Goal: Task Accomplishment & Management: Complete application form

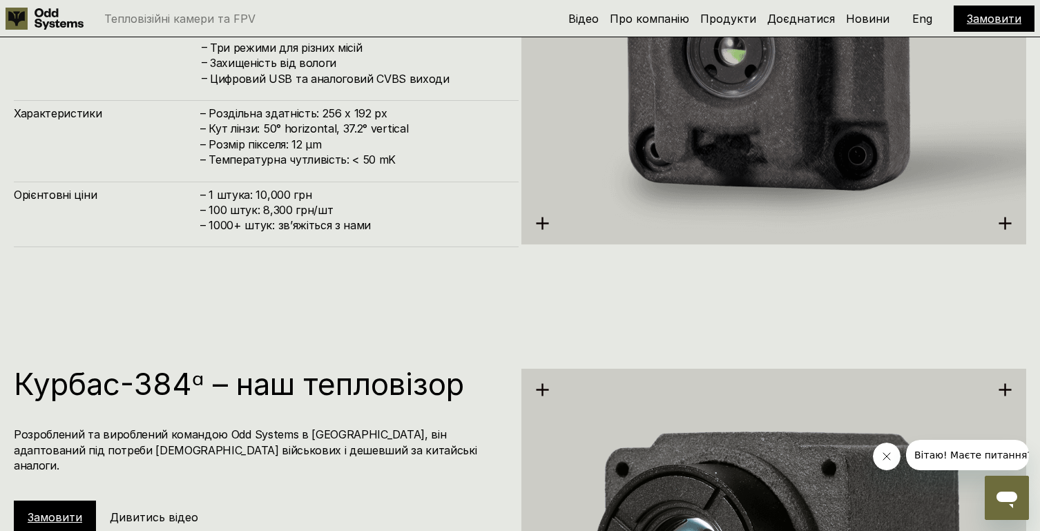
scroll to position [1849, 0]
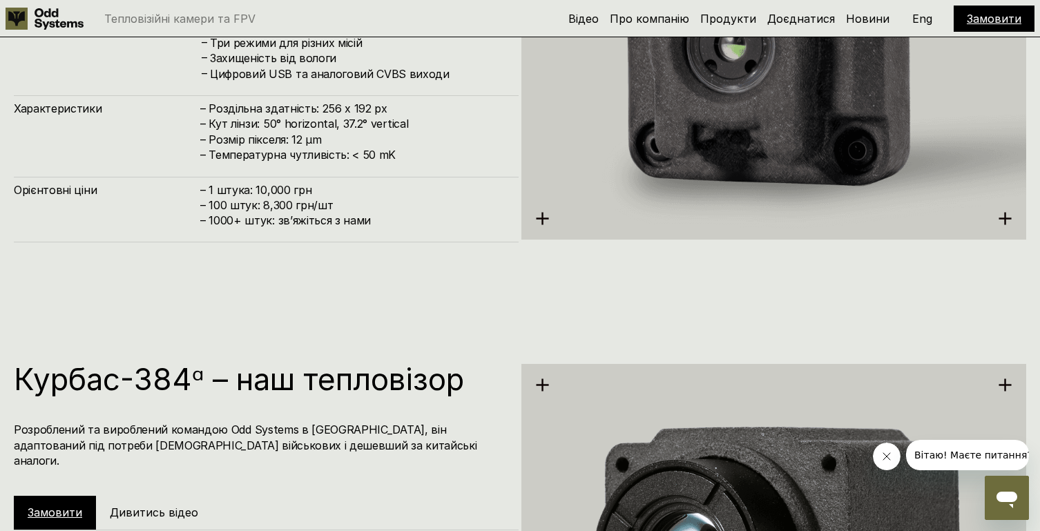
click at [985, 23] on link "Замовити" at bounding box center [994, 19] width 55 height 14
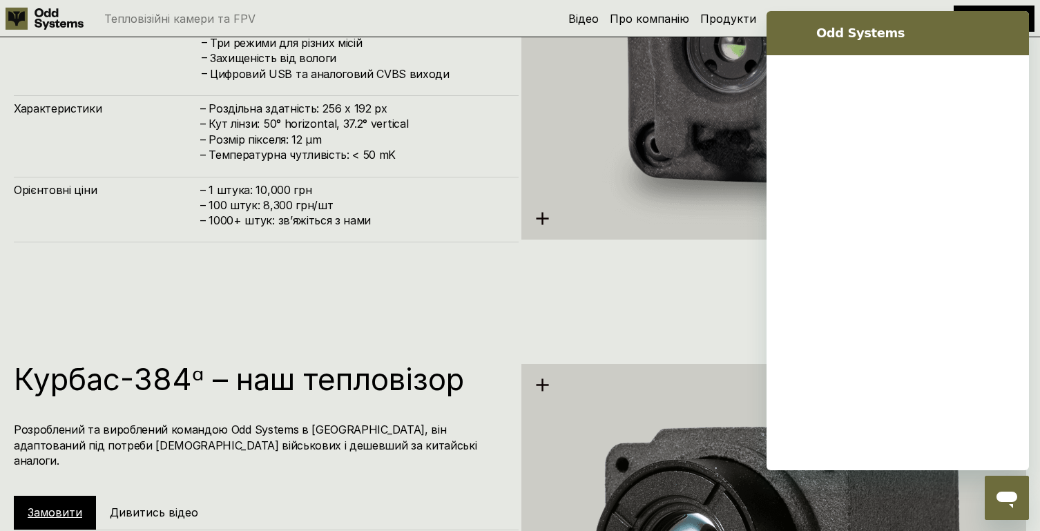
scroll to position [0, 0]
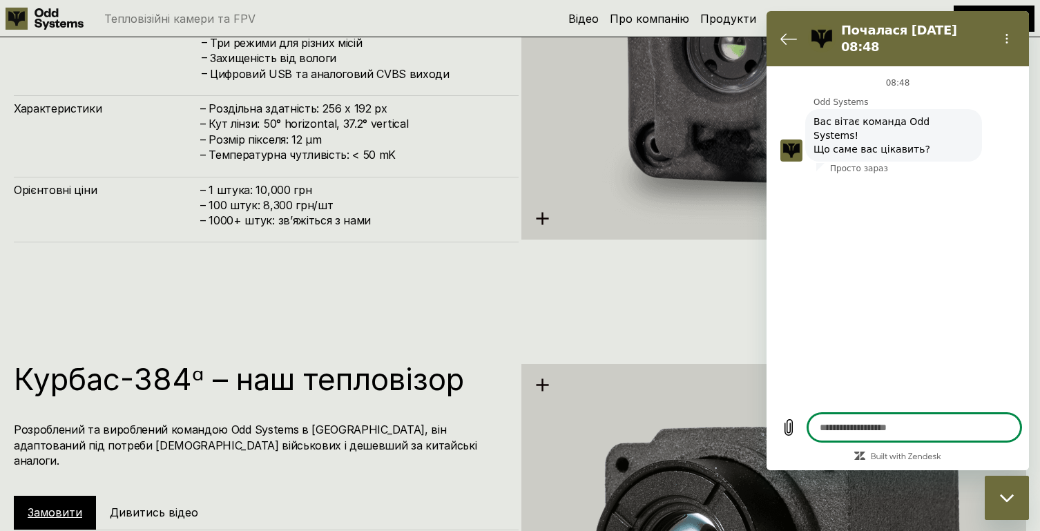
type textarea "*"
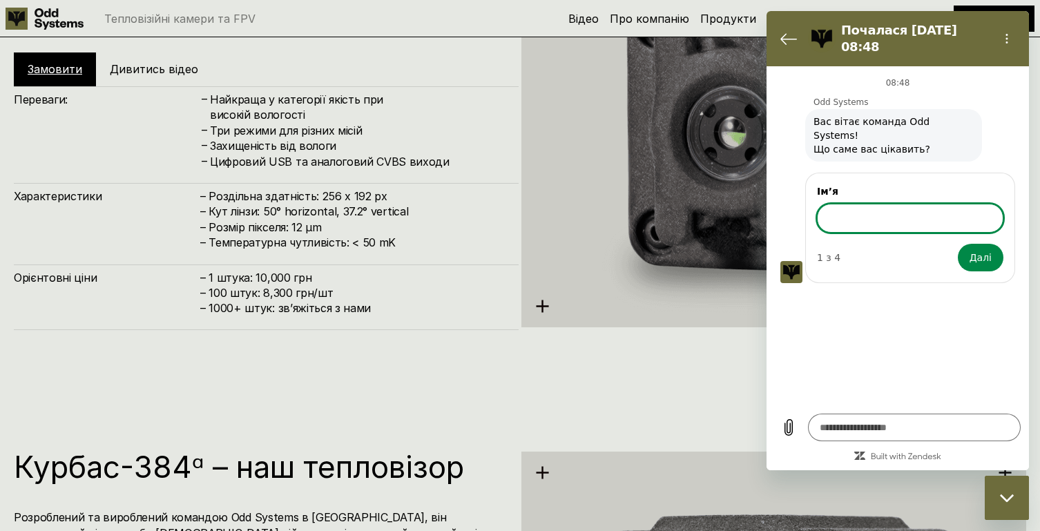
scroll to position [1760, 0]
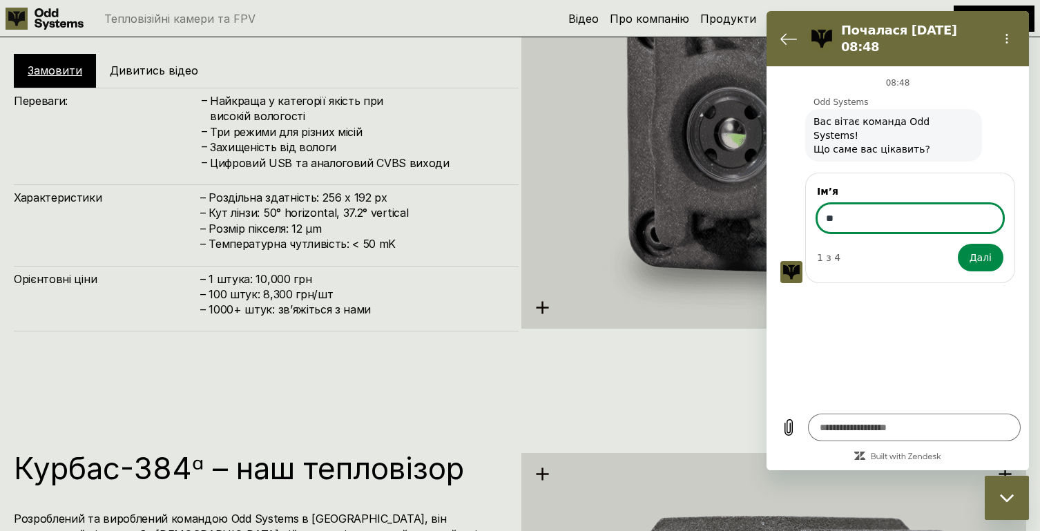
type input "*"
type input "*******"
click at [979, 249] on span "Далі" at bounding box center [981, 257] width 22 height 17
type textarea "*"
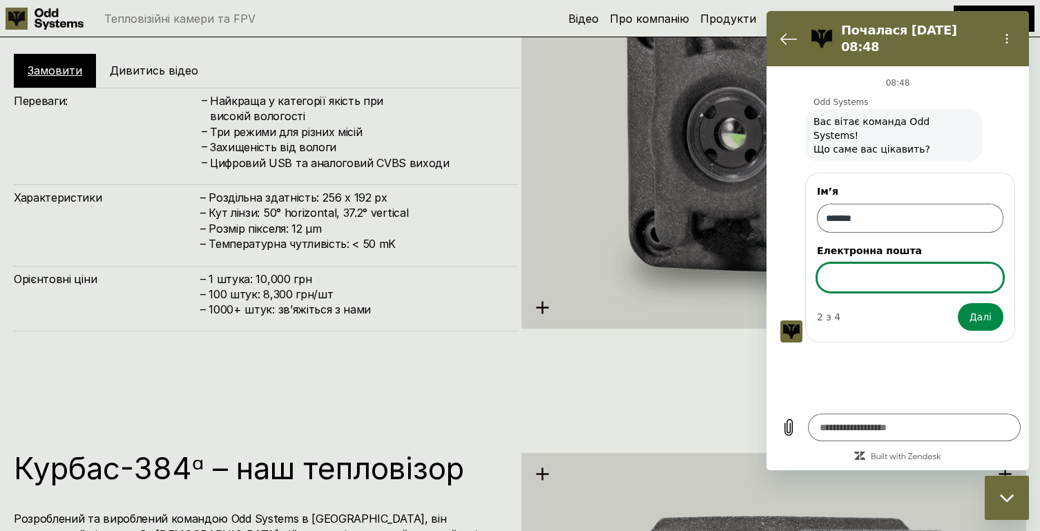
scroll to position [1762, 0]
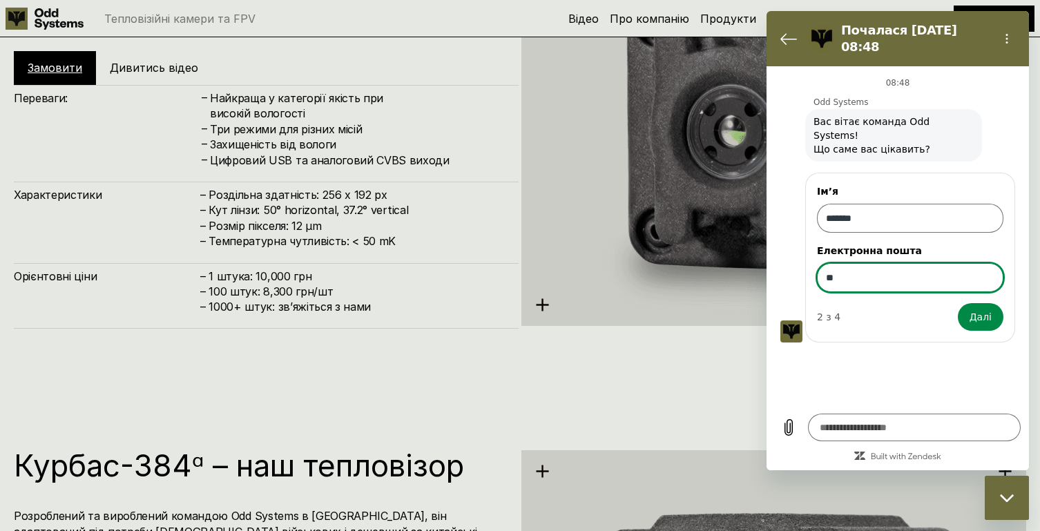
type input "*"
type input "**********"
click at [981, 309] on span "Далі" at bounding box center [981, 317] width 22 height 17
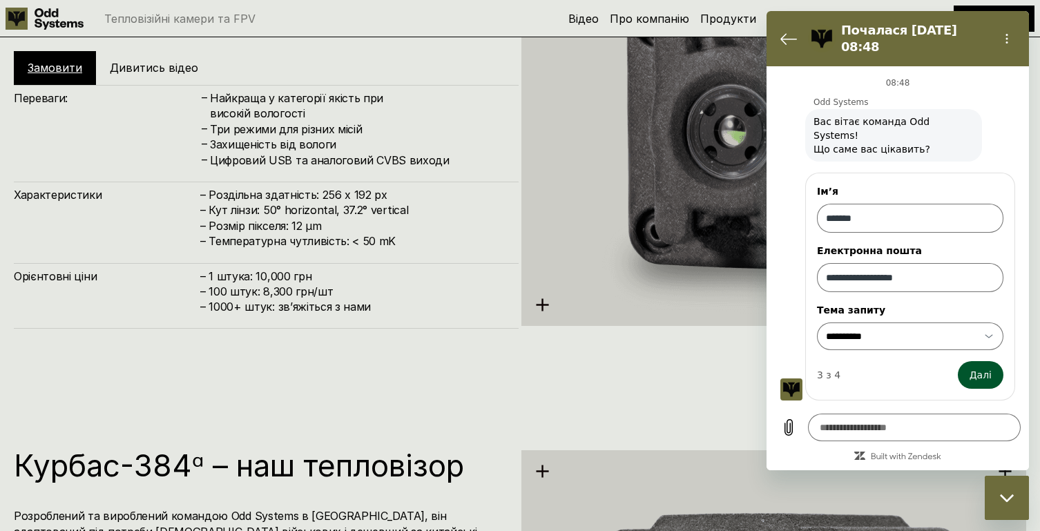
click at [979, 367] on span "Далі" at bounding box center [981, 375] width 22 height 17
type textarea "*"
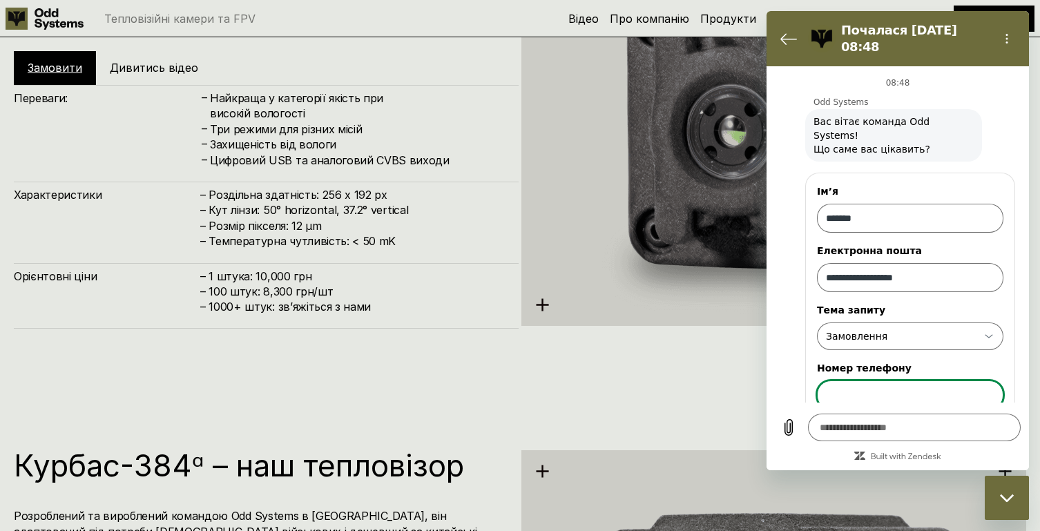
scroll to position [44, 0]
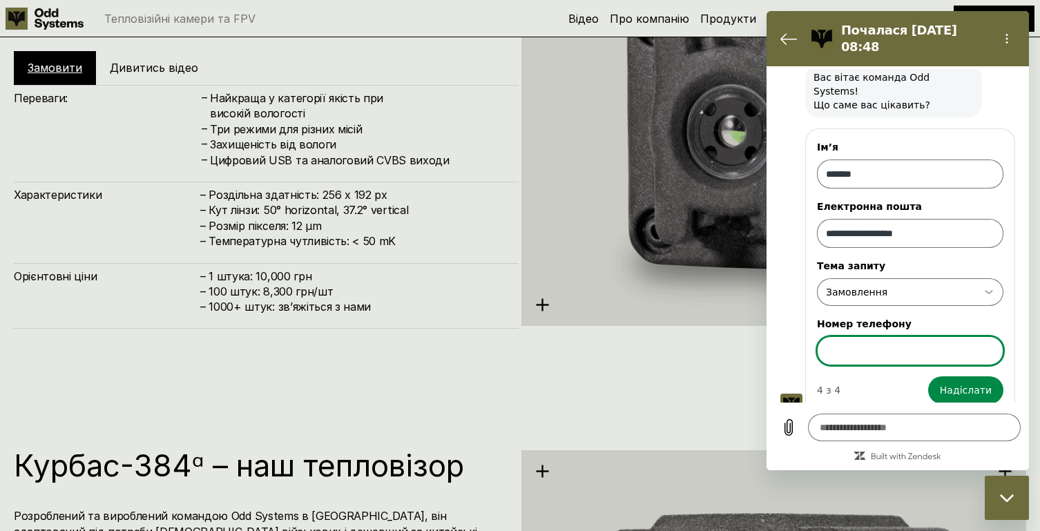
click at [905, 337] on input "Номер телефону" at bounding box center [910, 350] width 186 height 29
type input "**********"
click at [928, 376] on button "Надіслати" at bounding box center [965, 390] width 75 height 28
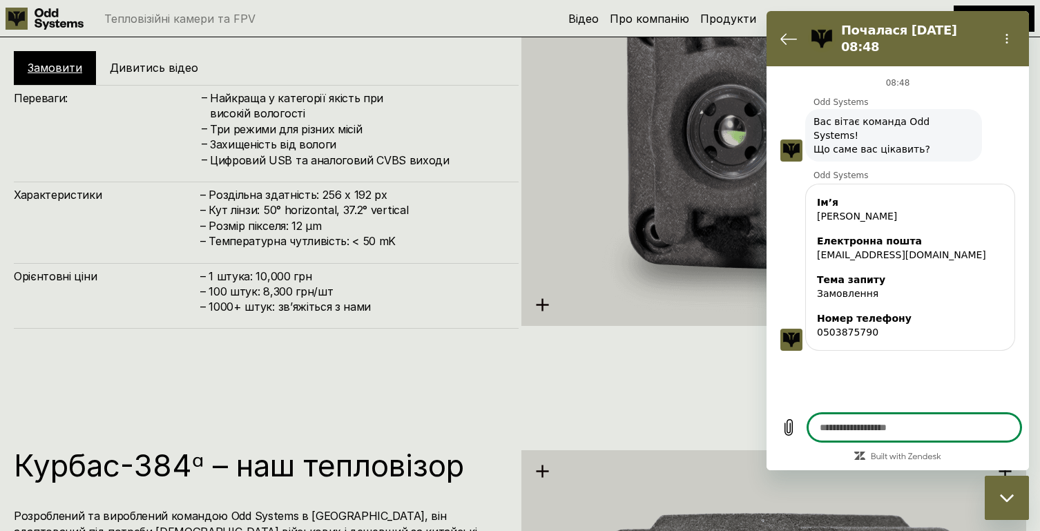
scroll to position [0, 0]
type textarea "*"
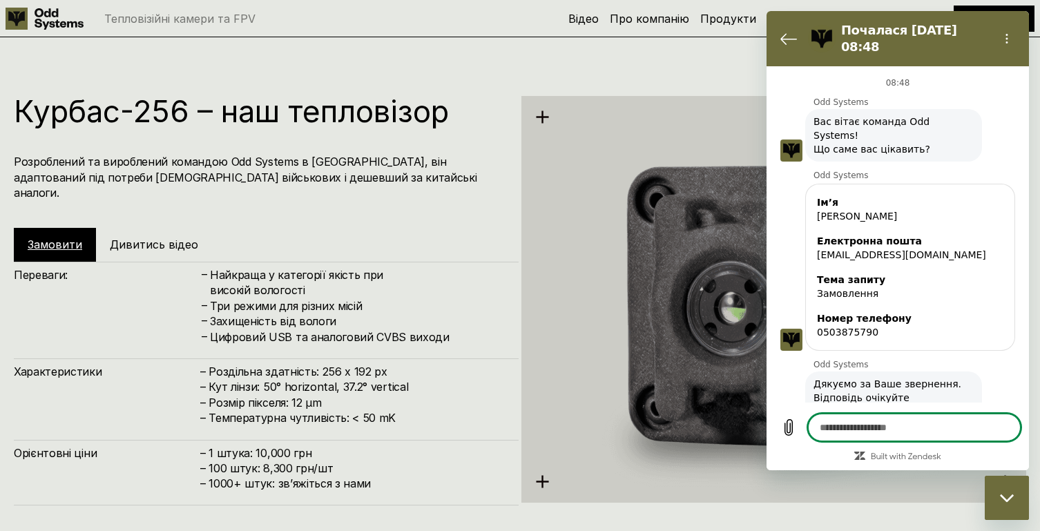
scroll to position [1577, 0]
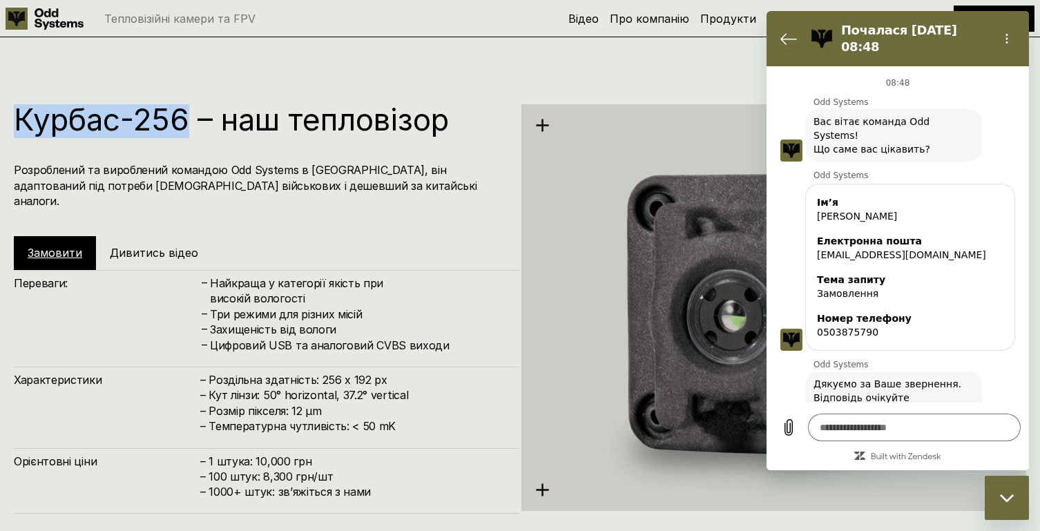
drag, startPoint x: 19, startPoint y: 117, endPoint x: 189, endPoint y: 115, distance: 169.2
click at [189, 115] on h1 "Курбас-256 – наш тепловізор" at bounding box center [259, 119] width 491 height 30
copy h1 "Курбас-256"
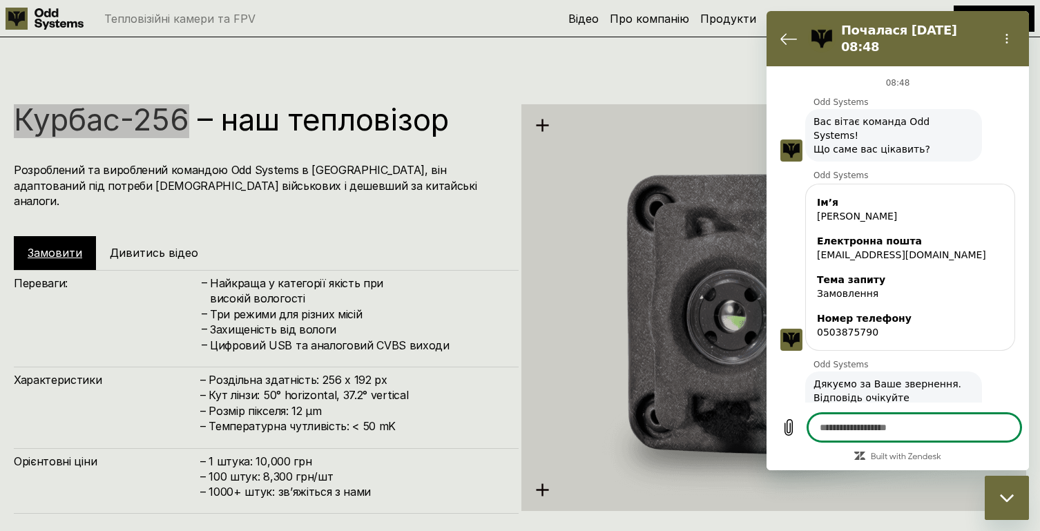
click at [841, 430] on textarea at bounding box center [914, 428] width 213 height 28
paste textarea "**********"
type textarea "**********"
type textarea "*"
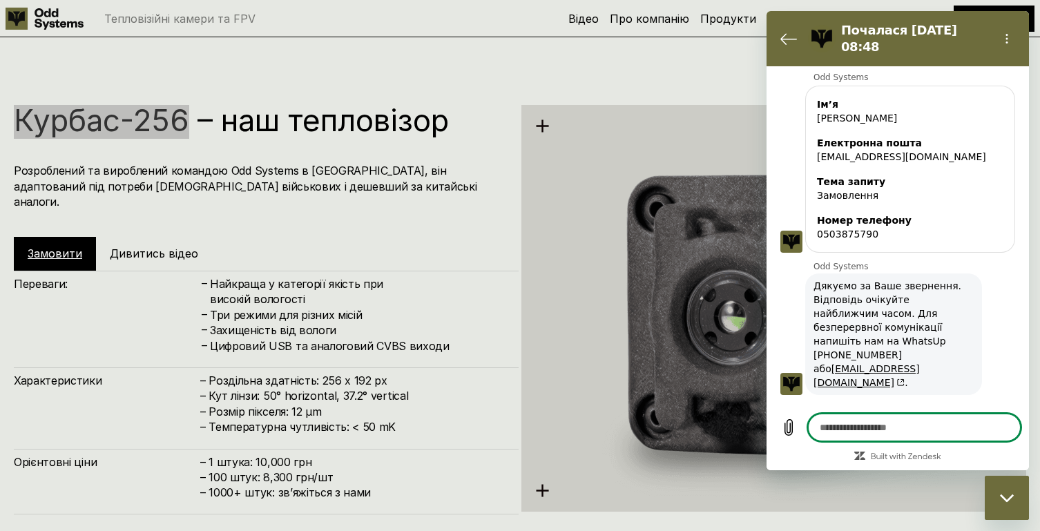
scroll to position [1578, 0]
